Goal: Task Accomplishment & Management: Use online tool/utility

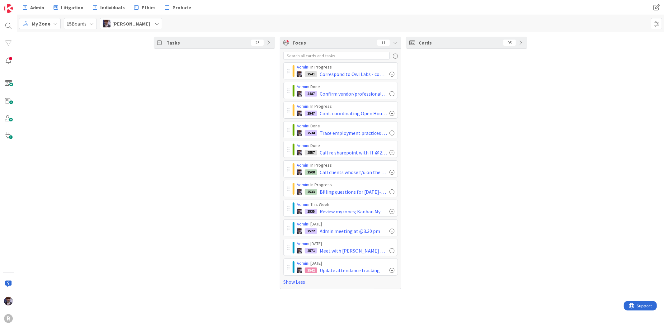
click at [207, 188] on div "Tasks 25" at bounding box center [214, 163] width 121 height 252
click at [25, 10] on icon at bounding box center [25, 7] width 4 height 8
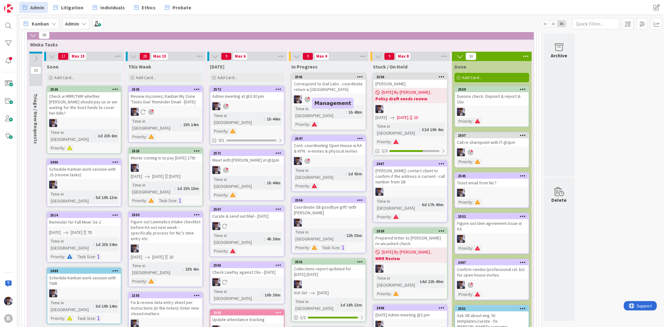
scroll to position [69, 0]
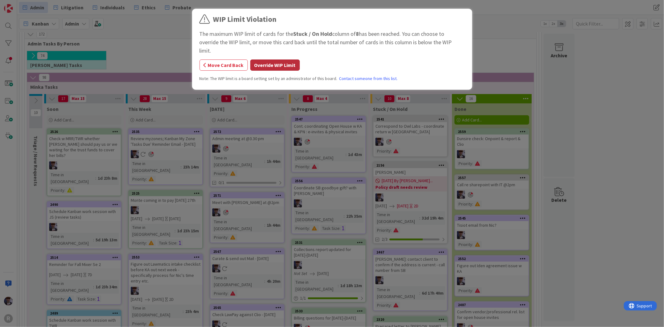
click at [287, 59] on button "Override WIP Limit" at bounding box center [275, 64] width 50 height 11
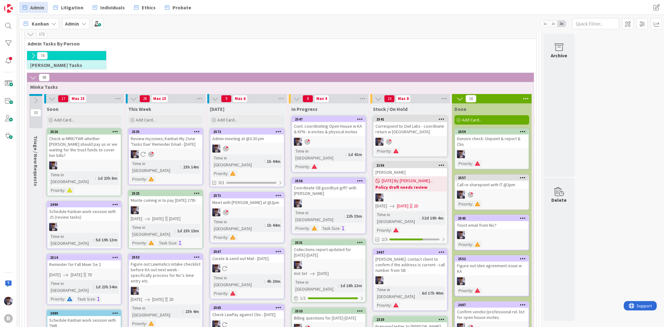
click at [396, 128] on div "Correspond to Owl Labs - coordinate return w [GEOGRAPHIC_DATA]" at bounding box center [411, 129] width 74 height 14
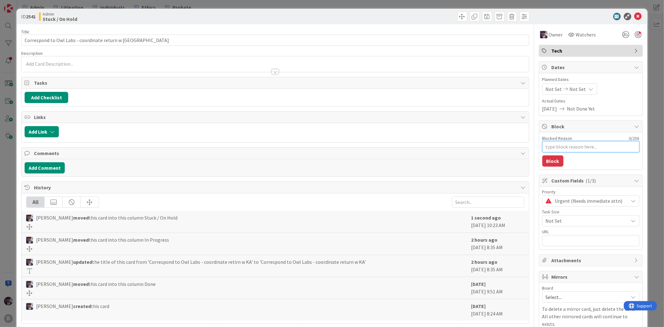
click at [596, 149] on textarea "Blocked Reason" at bounding box center [591, 146] width 97 height 11
type textarea "x"
type textarea "w"
type textarea "x"
type textarea "wa"
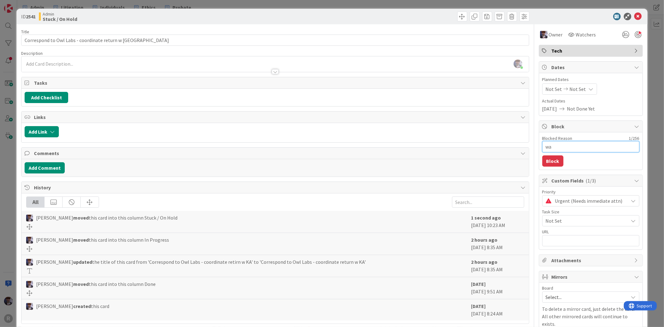
type textarea "x"
type textarea "wai"
type textarea "x"
type textarea "wait"
type textarea "x"
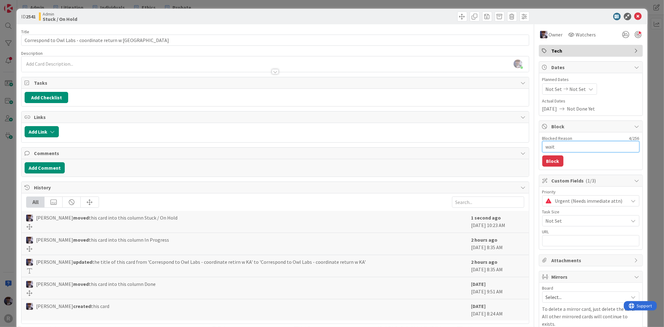
type textarea "waiti"
type textarea "x"
type textarea "waitin"
type textarea "x"
type textarea "waiting"
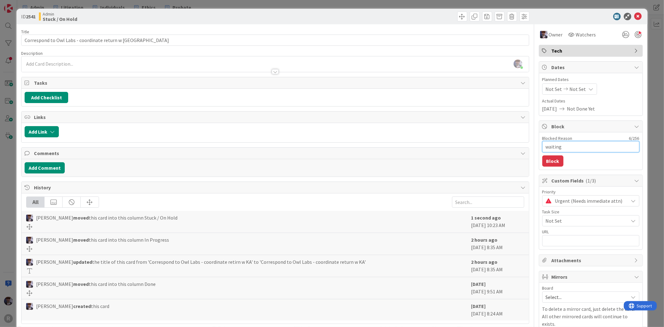
type textarea "x"
type textarea "waiting"
type textarea "x"
type textarea "waiting fo"
type textarea "x"
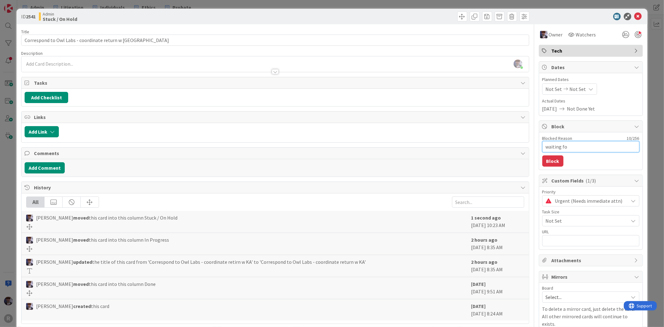
type textarea "waiting for"
type textarea "x"
type textarea "waiting for"
type textarea "x"
type textarea "waiting for l"
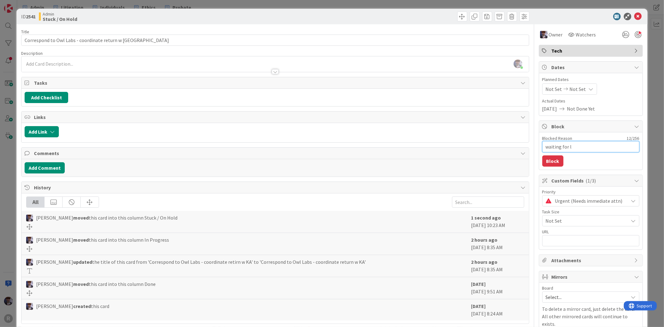
type textarea "x"
type textarea "waiting for la"
type textarea "x"
type textarea "waiting for labe"
type textarea "x"
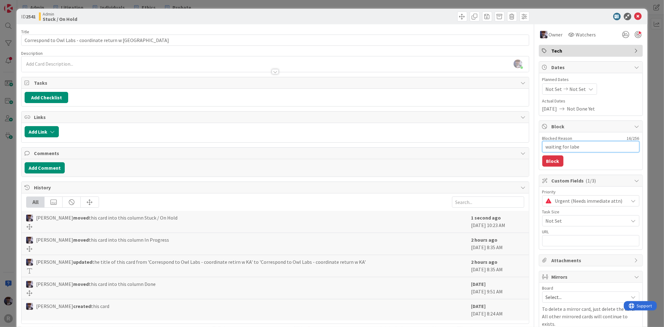
type textarea "waiting for label"
type textarea "x"
type textarea "waiting for label"
type textarea "x"
type textarea "waiting for label f"
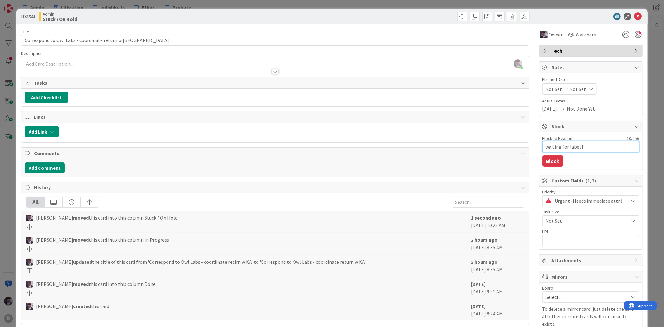
type textarea "x"
type textarea "waiting for label fr"
type textarea "x"
type textarea "waiting for label fro"
type textarea "x"
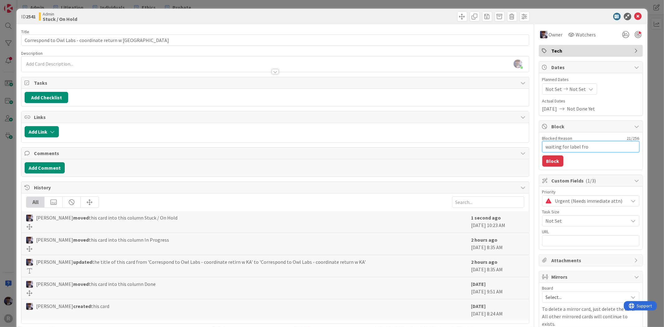
type textarea "waiting for label from"
type textarea "x"
type textarea "waiting for label from"
type textarea "x"
type textarea "waiting for label from O"
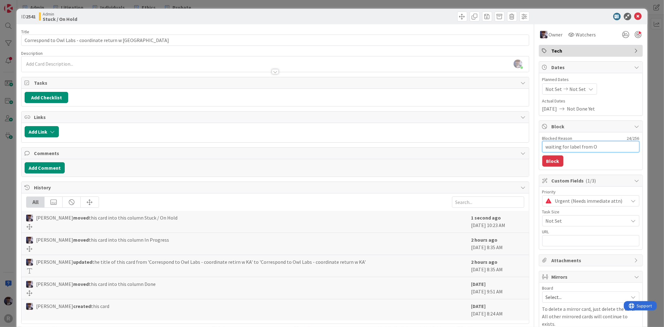
type textarea "x"
type textarea "waiting for label from OW"
type textarea "x"
type textarea "waiting for label from OWL"
type textarea "x"
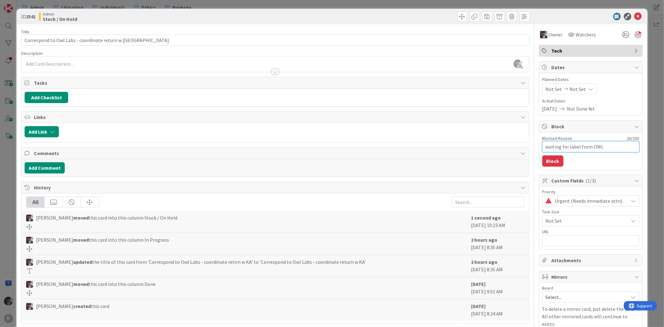
type textarea "waiting for label from OWL"
type textarea "x"
type textarea "waiting for label from OWL L"
type textarea "x"
type textarea "waiting for label from OWL La"
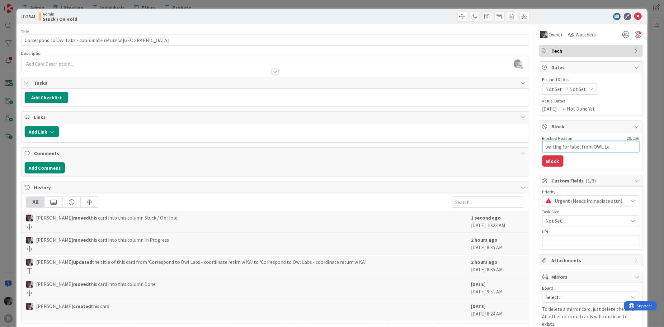
type textarea "x"
type textarea "waiting for label from OWL Lab"
type textarea "x"
type textarea "waiting for label from OWL Labs"
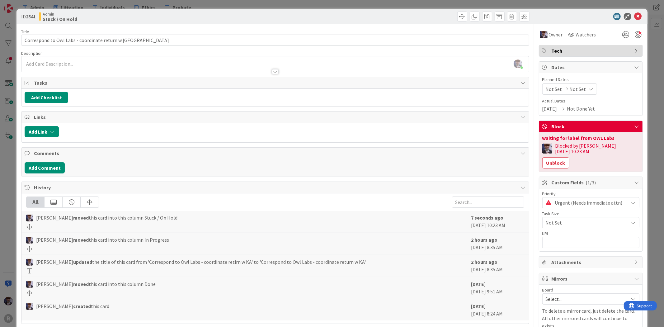
click at [653, 86] on div "ID 2541 Admin Stuck / On Hold Title 47 / 128 Correspond to Owl Labs - coordinat…" at bounding box center [332, 163] width 664 height 327
